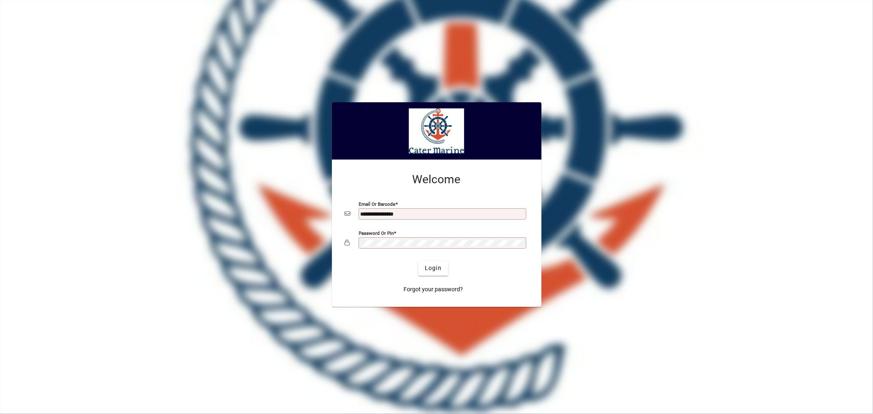
type input "**********"
click at [418, 261] on button "Login" at bounding box center [433, 268] width 30 height 15
